Goal: Ask a question

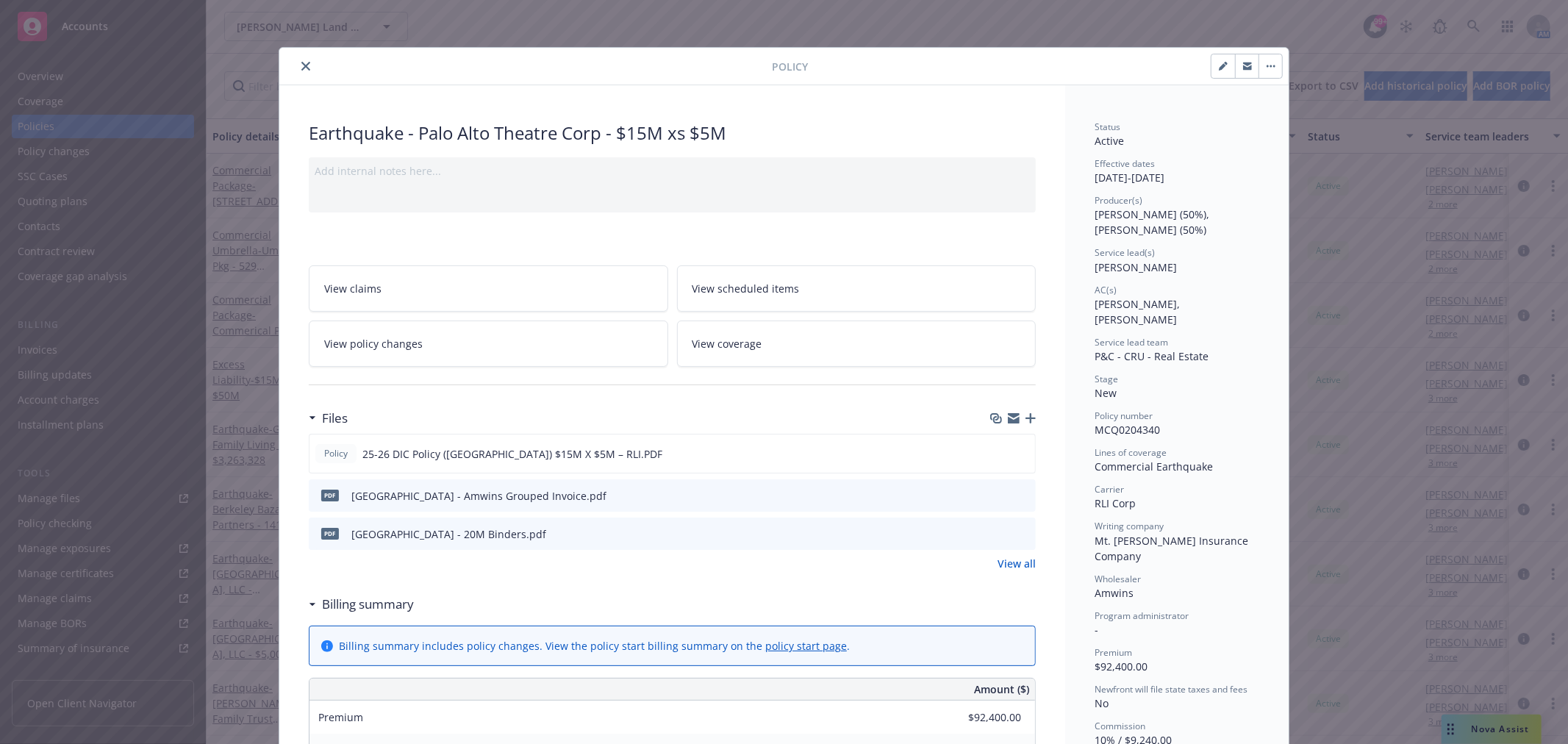
click at [302, 67] on icon "close" at bounding box center [306, 66] width 9 height 9
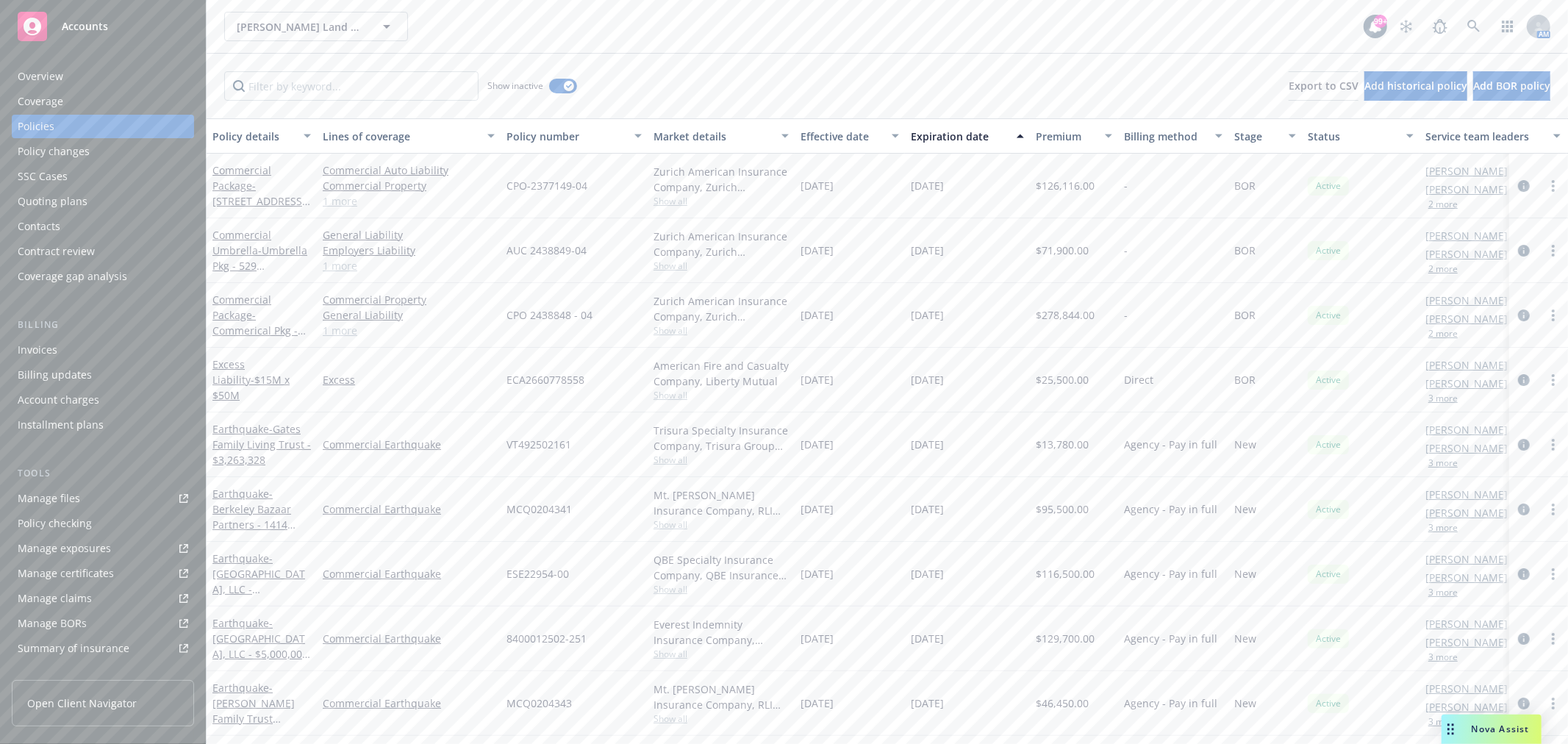
click at [1463, 731] on div "Nova Assist" at bounding box center [1501, 728] width 82 height 12
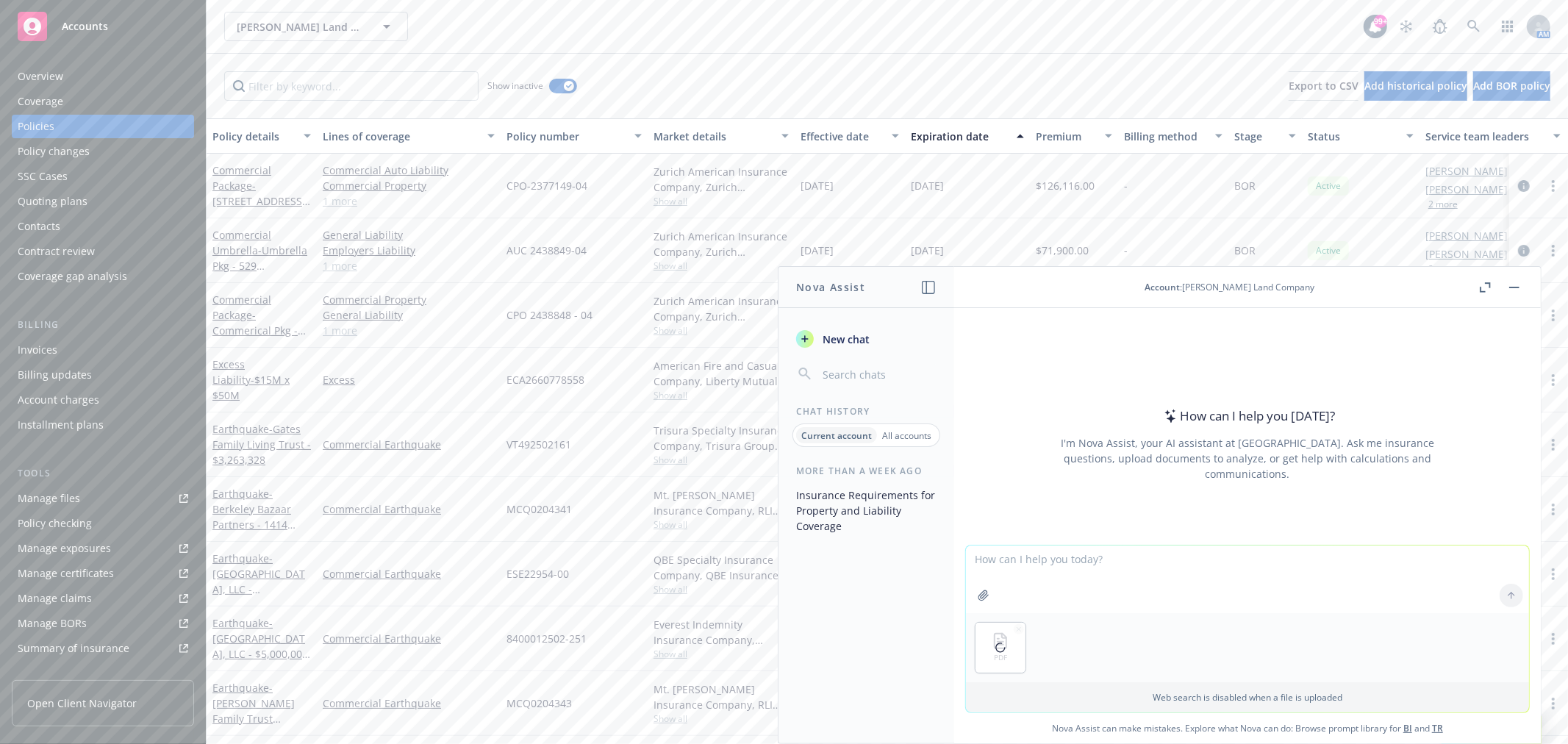
click at [1025, 557] on textarea at bounding box center [1247, 579] width 563 height 67
type textarea "Does this policy tell us what limit it sits excess of? is it primary?"
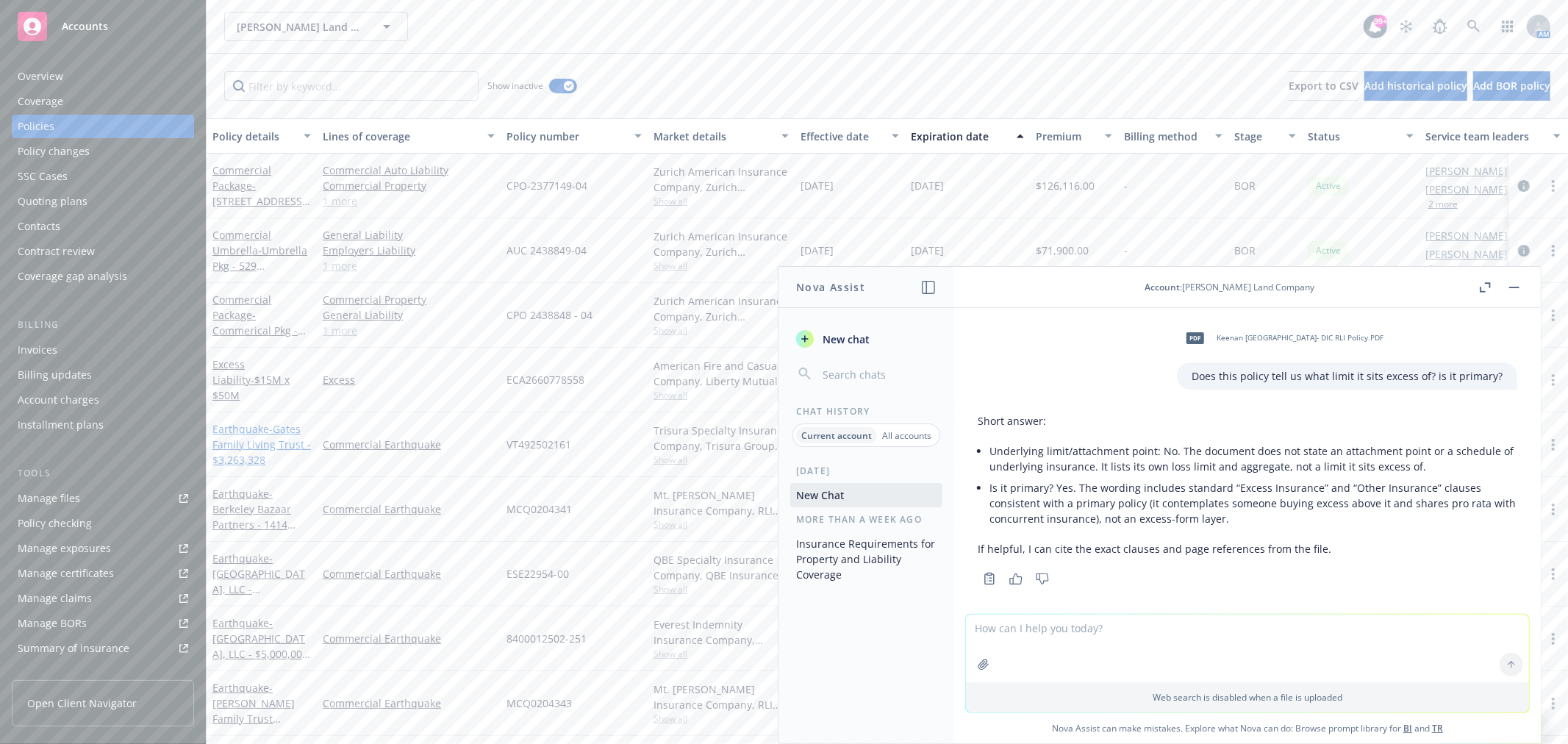
scroll to position [10, 0]
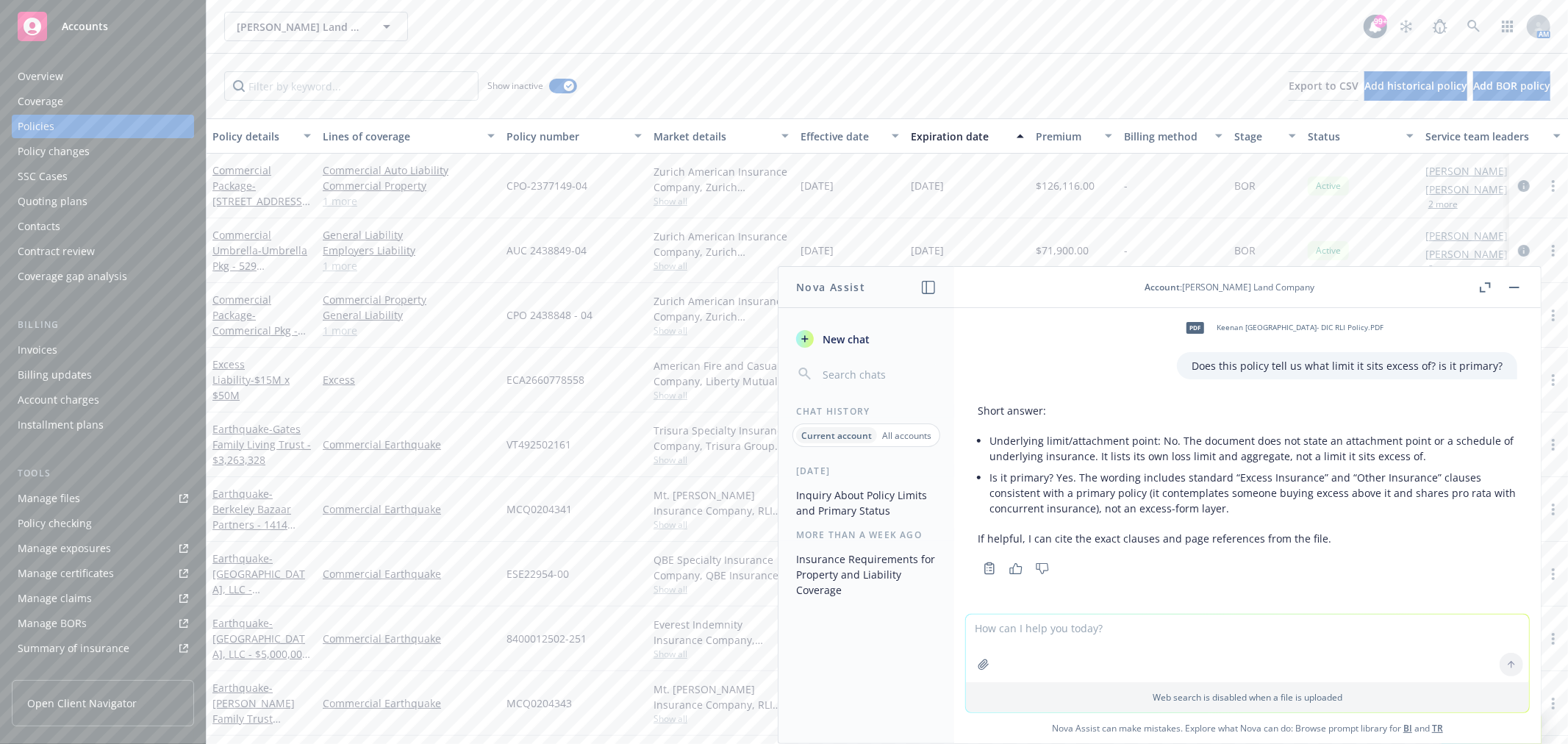
click at [1118, 627] on textarea at bounding box center [1247, 648] width 563 height 67
paste textarea "Earthquake - Palo Alto Theater Corp - $16M"
click at [1086, 627] on textarea "would naming the policy Earthquake - Palo Alto Theater Corp - $16M be accurate" at bounding box center [1247, 647] width 563 height 69
click at [1296, 627] on textarea "would naming the policy 'Earthquake - Palo Alto Theater Corp - $16M be accurate" at bounding box center [1247, 647] width 563 height 69
type textarea "would naming the policy 'Earthquake - Palo Alto Theater Corp - $16M' be accurate"
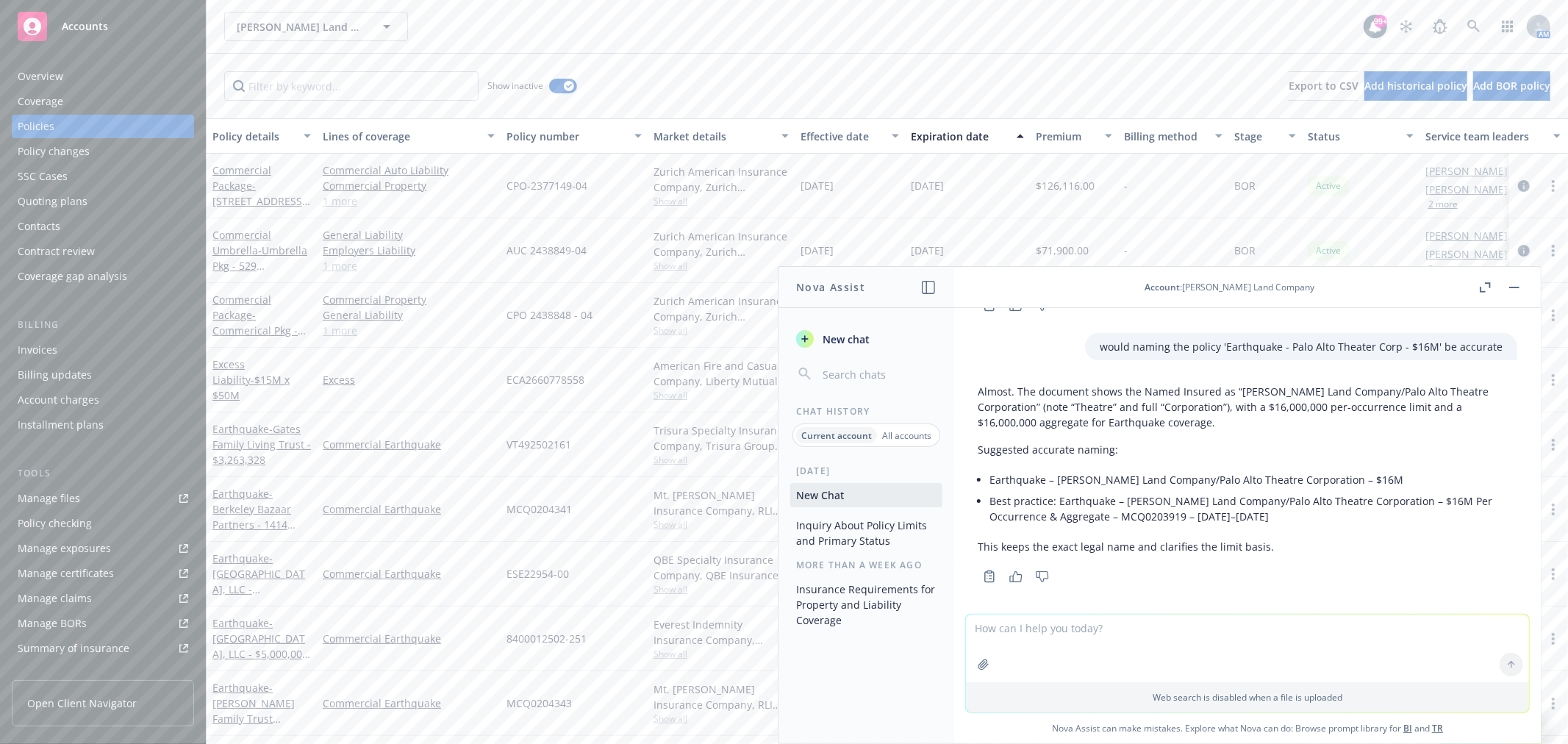
scroll to position [282, 0]
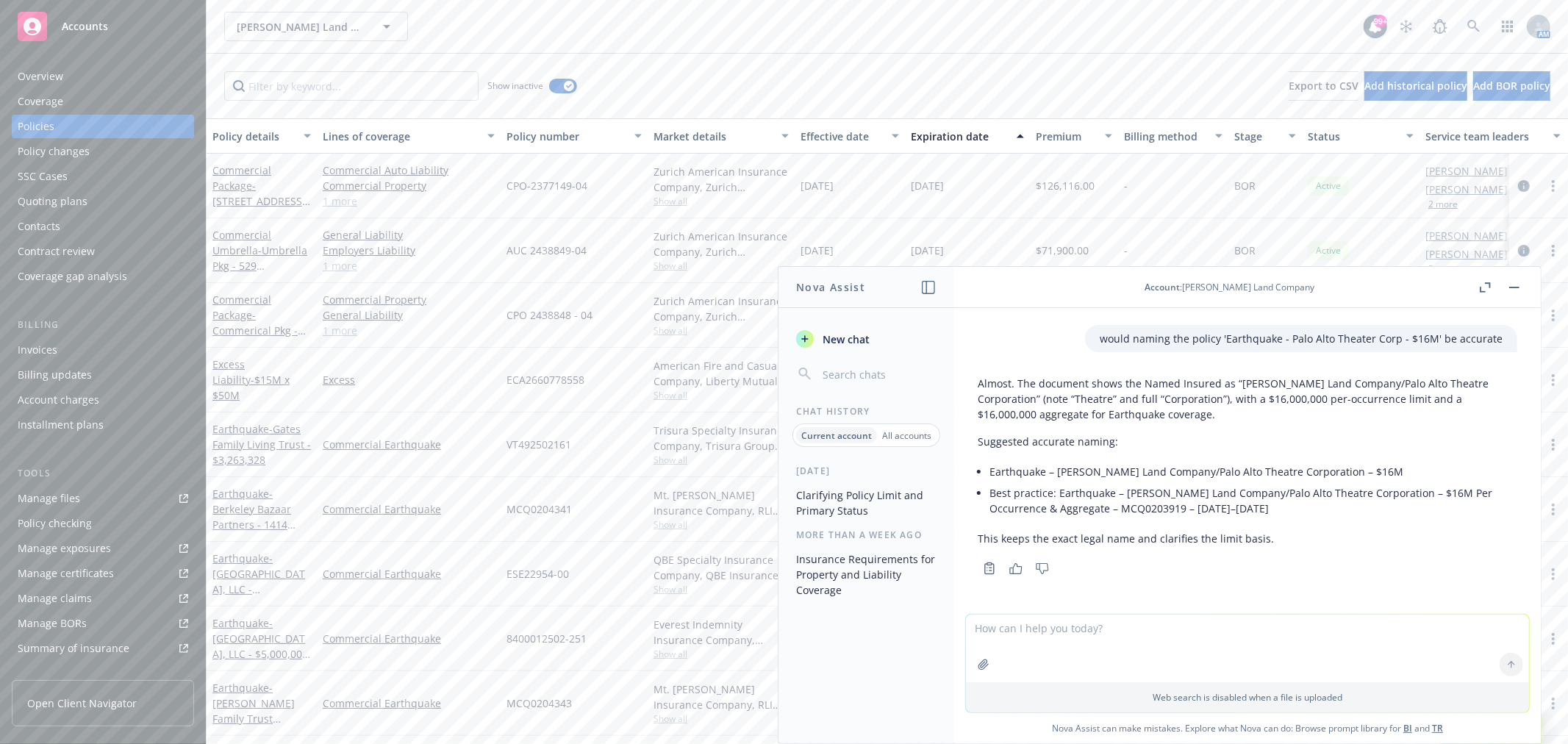
drag, startPoint x: 1444, startPoint y: 532, endPoint x: 1206, endPoint y: 569, distance: 240.9
click at [1444, 532] on p "This keeps the exact legal name and clarifies the limit basis." at bounding box center [1247, 539] width 540 height 16
